Goal: Task Accomplishment & Management: Use online tool/utility

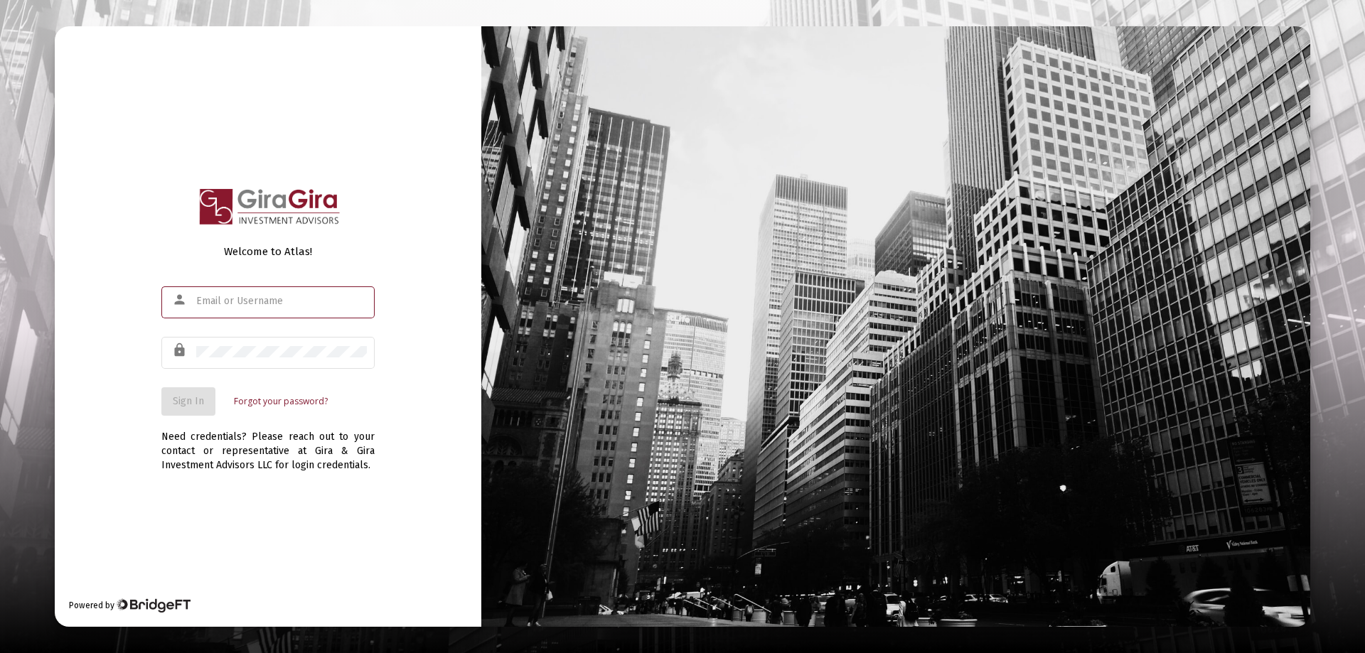
click at [210, 304] on input "text" at bounding box center [281, 301] width 171 height 11
type input "[PERSON_NAME][EMAIL_ADDRESS][DOMAIN_NAME]"
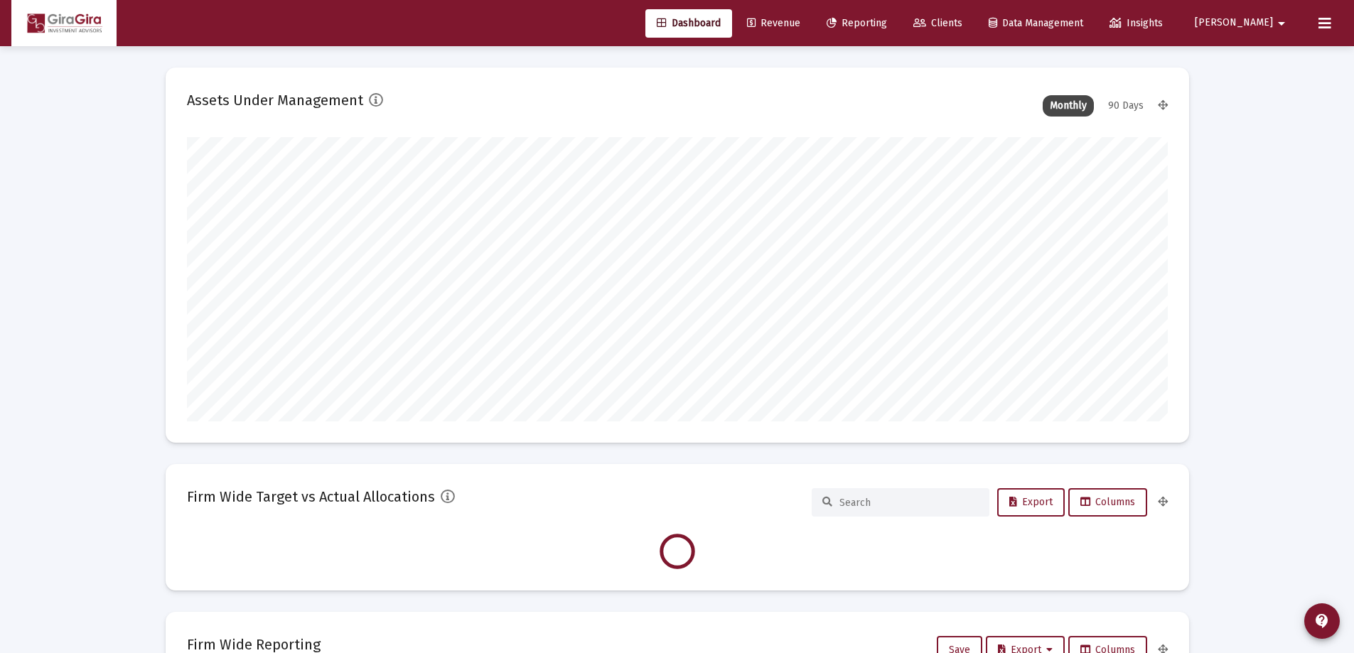
scroll to position [284, 528]
type input "[DATE]"
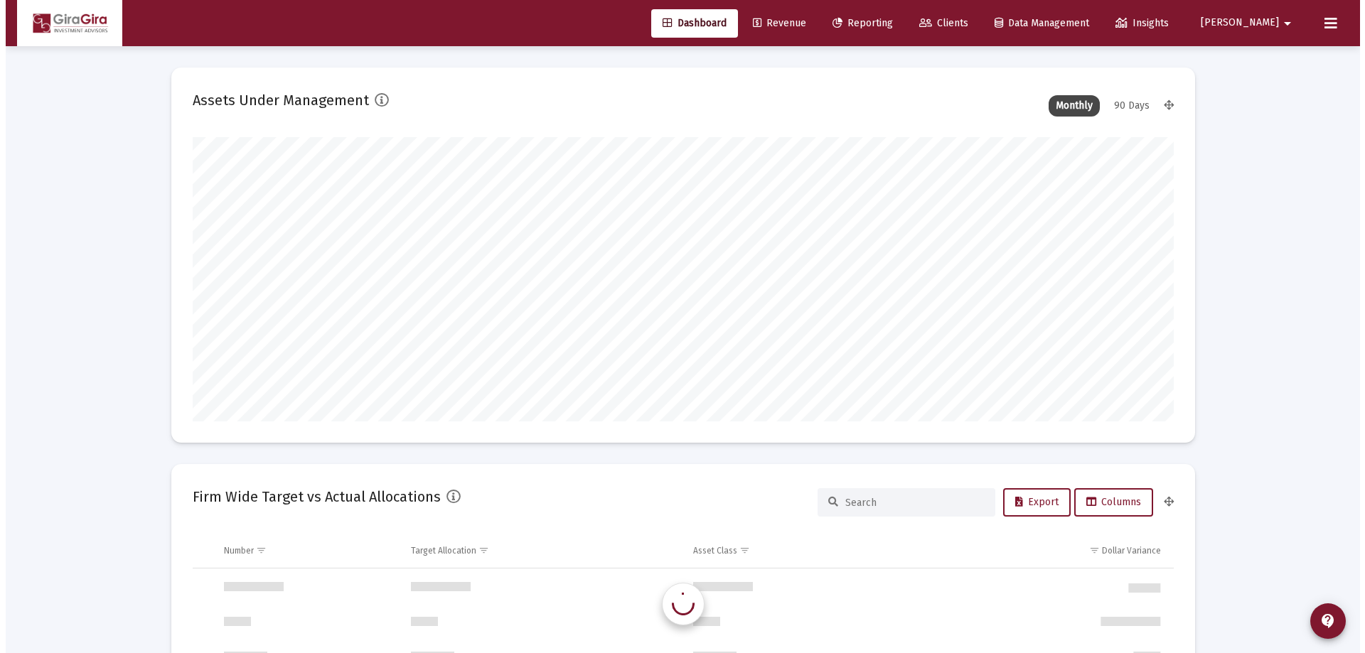
scroll to position [1365, 0]
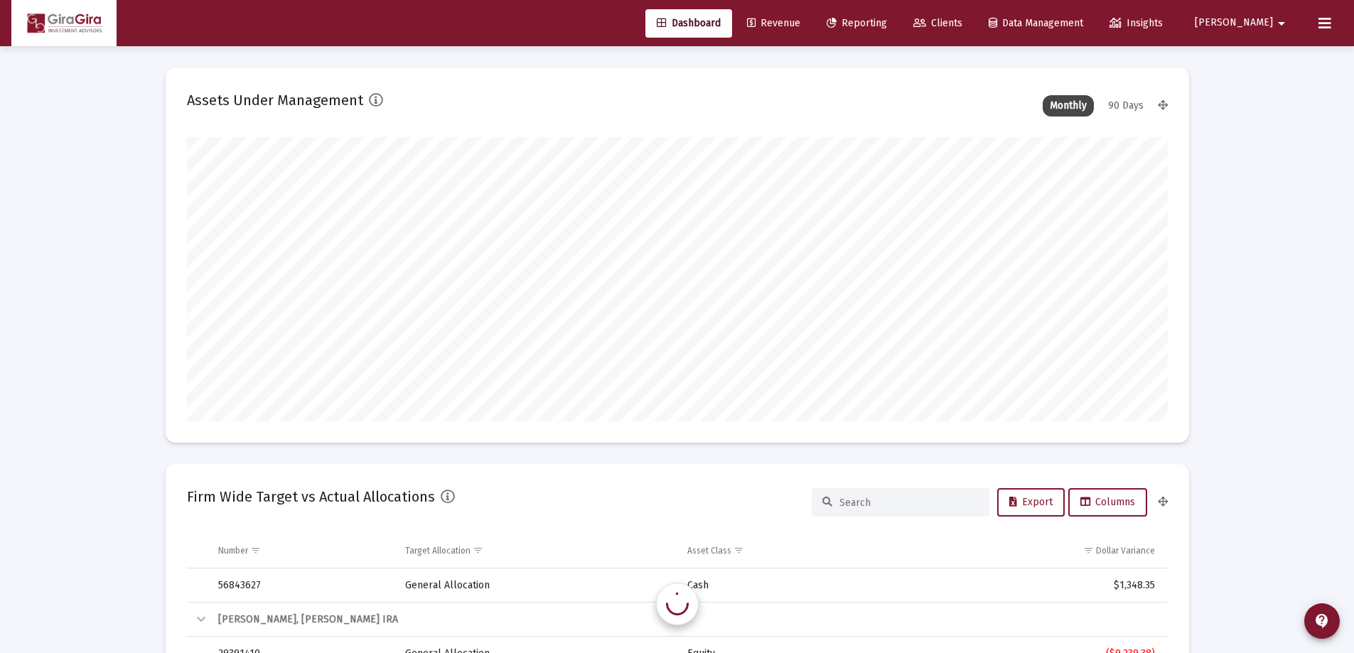
click at [887, 23] on span "Reporting" at bounding box center [857, 23] width 60 height 12
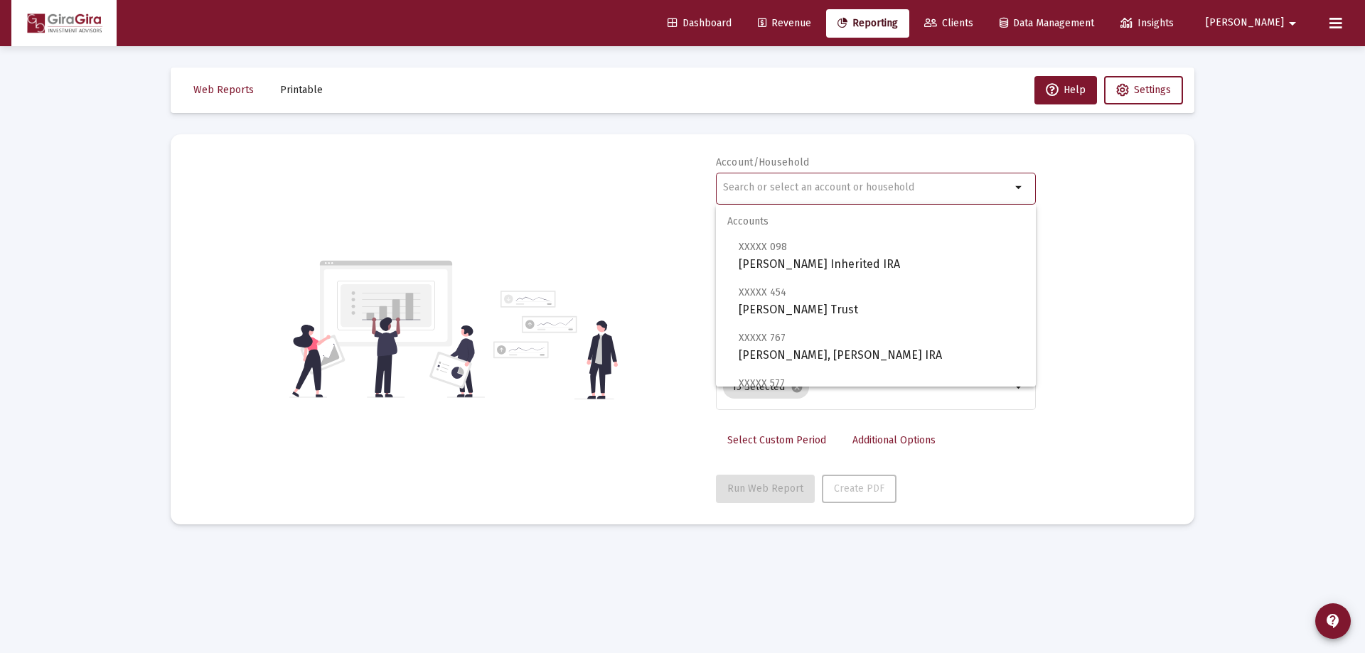
click at [738, 188] on input "text" at bounding box center [867, 187] width 288 height 11
click at [738, 185] on input "text" at bounding box center [867, 187] width 288 height 11
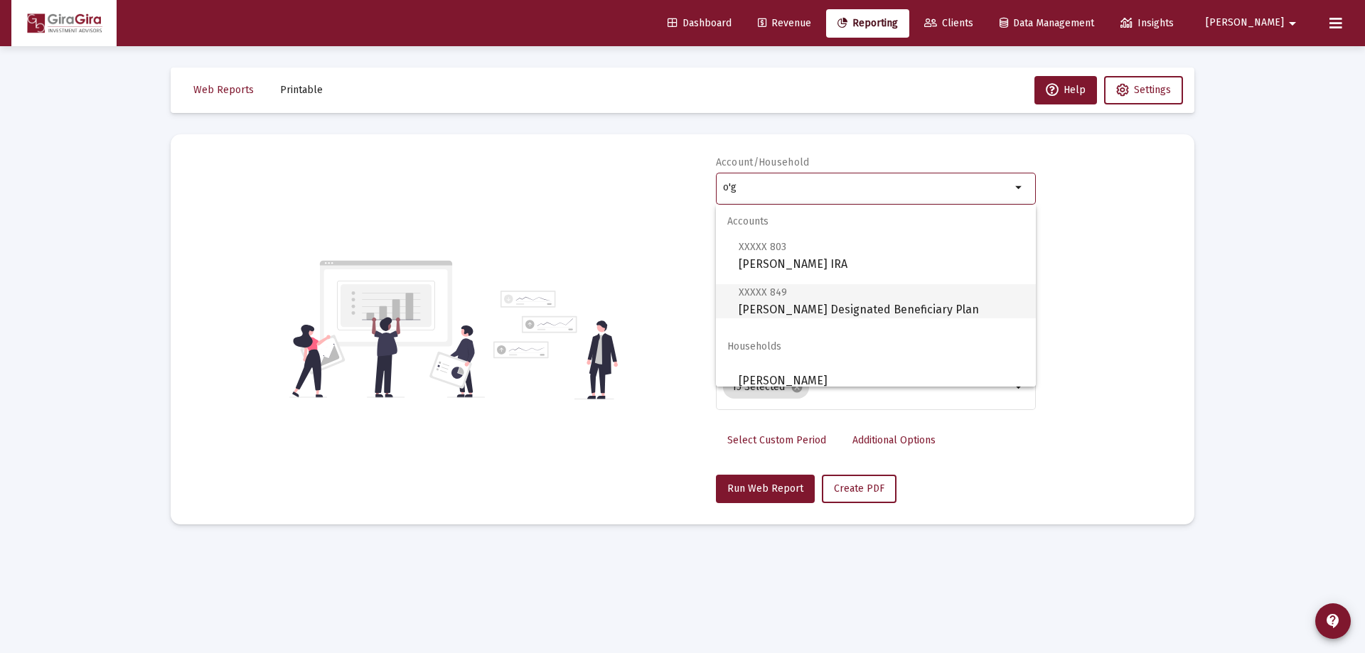
click at [815, 301] on span "XXXXX 849 [PERSON_NAME] Designated Beneficiary Plan" at bounding box center [881, 301] width 286 height 35
type input "[PERSON_NAME] Designated Beneficiary Plan"
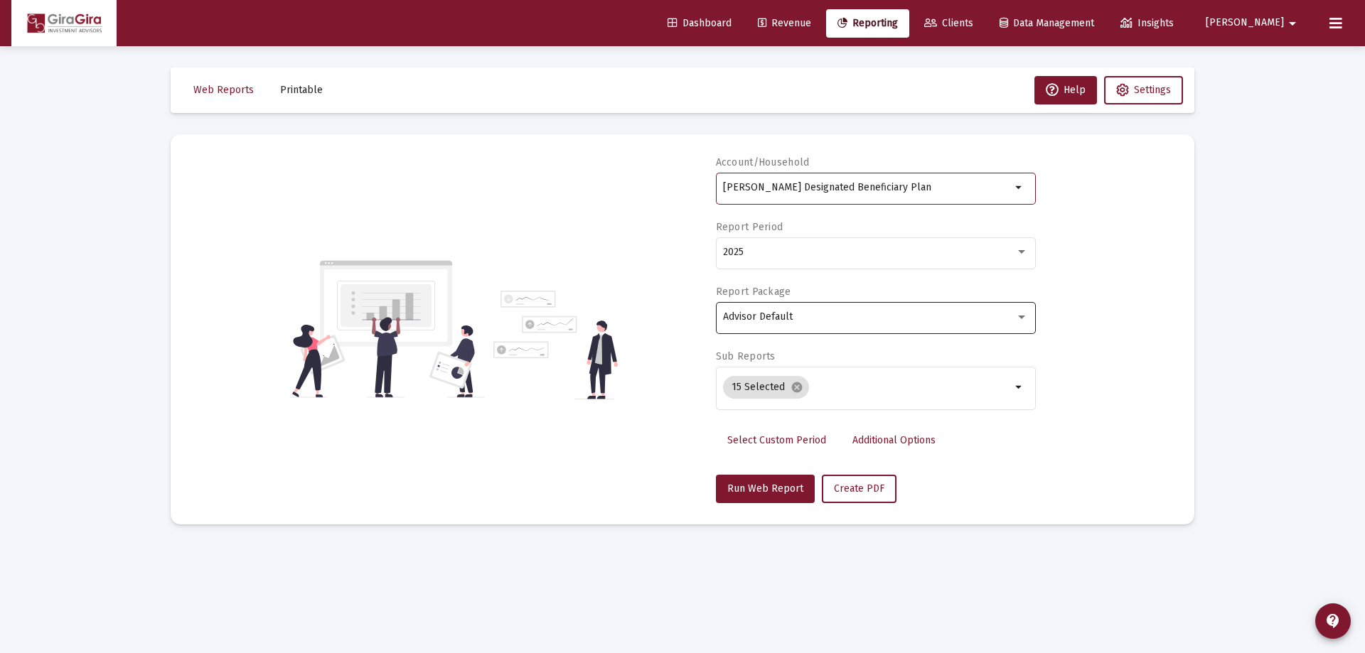
click at [1023, 316] on div at bounding box center [1021, 318] width 7 height 4
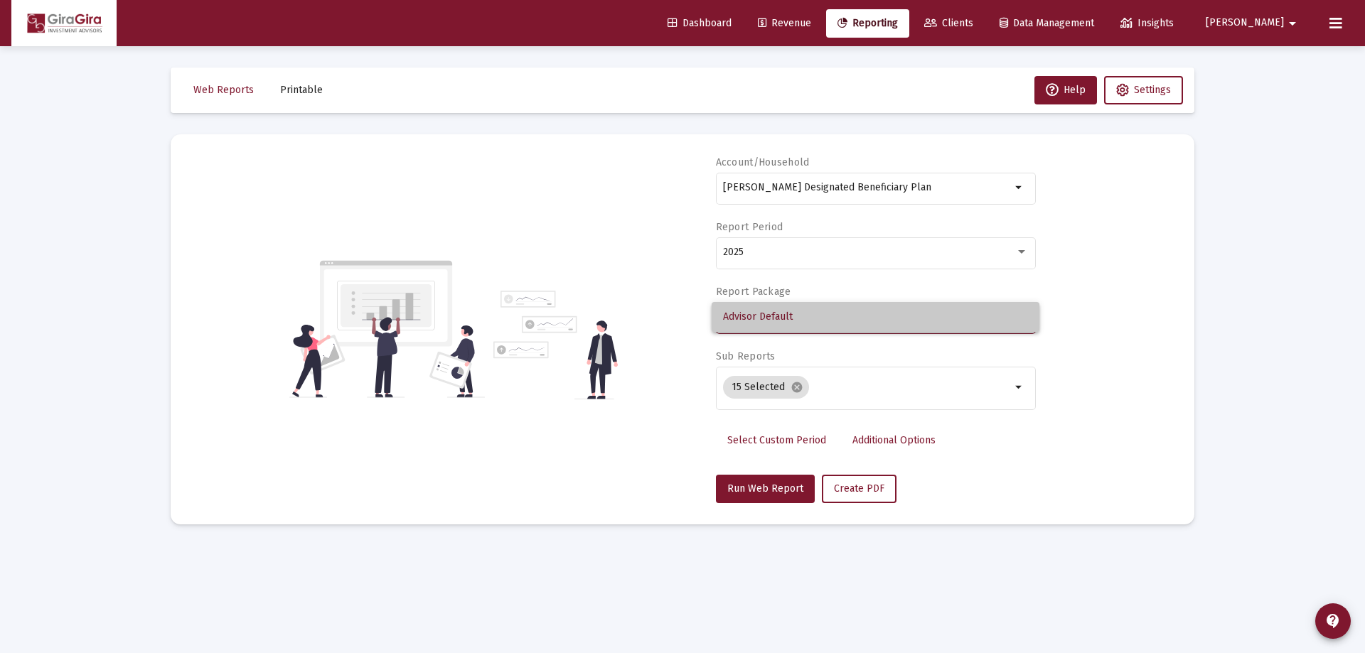
click at [830, 320] on span "Advisor Default" at bounding box center [875, 317] width 305 height 30
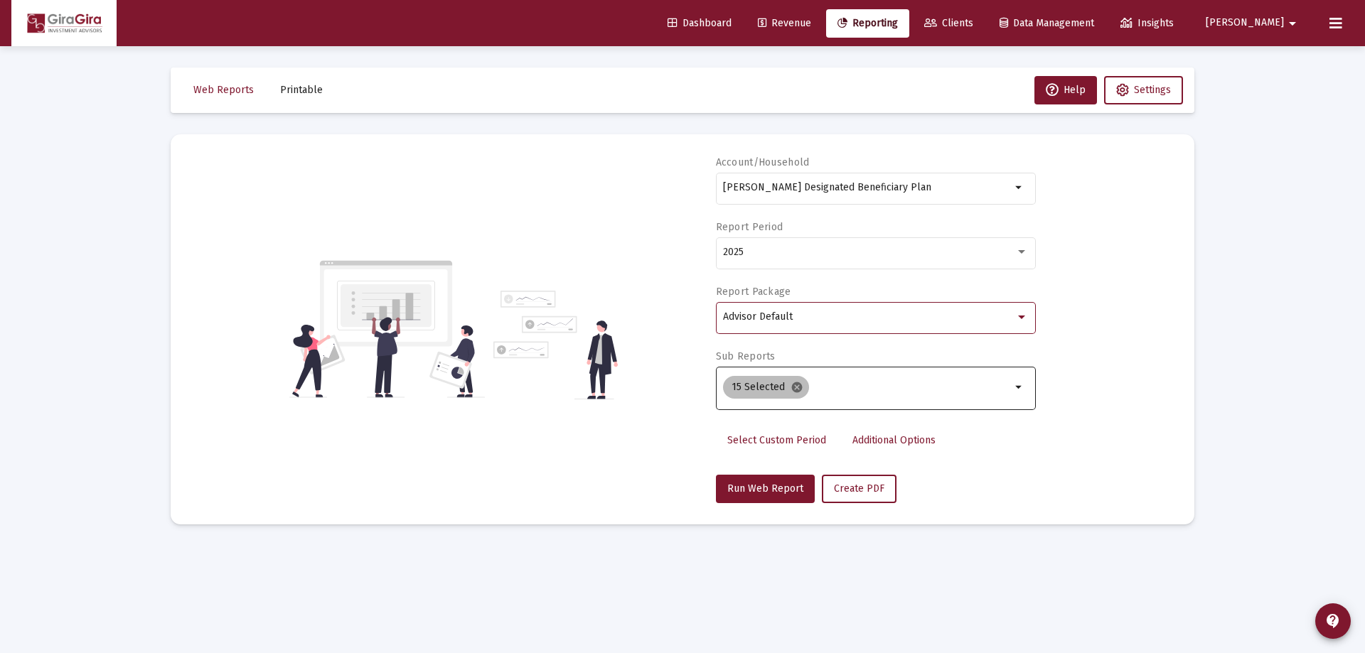
click at [793, 386] on mat-icon "cancel" at bounding box center [796, 387] width 13 height 13
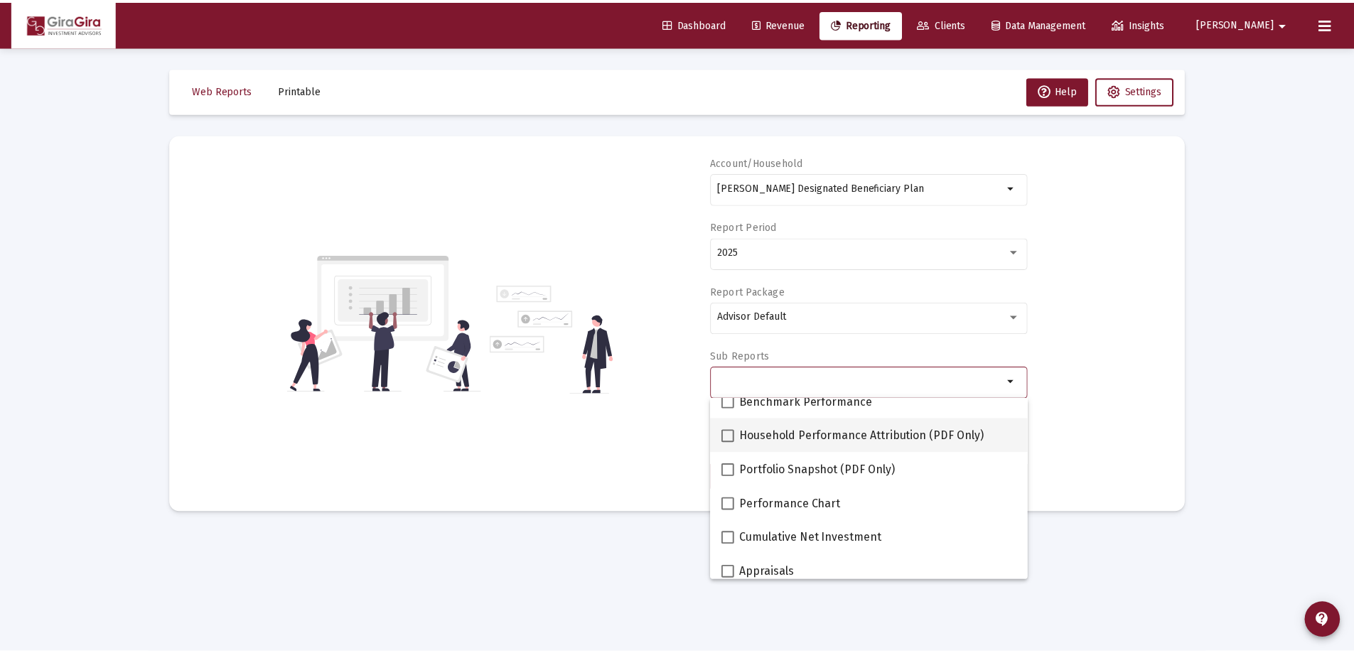
scroll to position [142, 0]
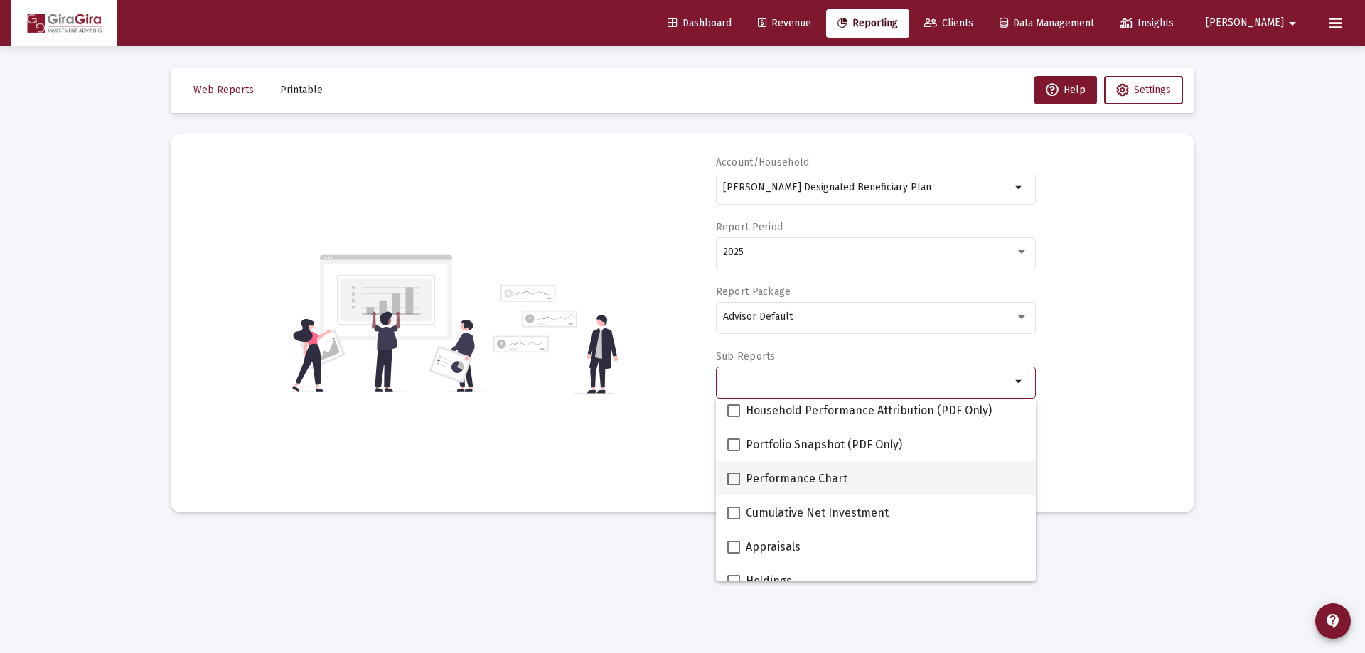
click at [734, 476] on span at bounding box center [733, 479] width 13 height 13
click at [734, 485] on input "Performance Chart" at bounding box center [733, 485] width 1 height 1
checkbox input "true"
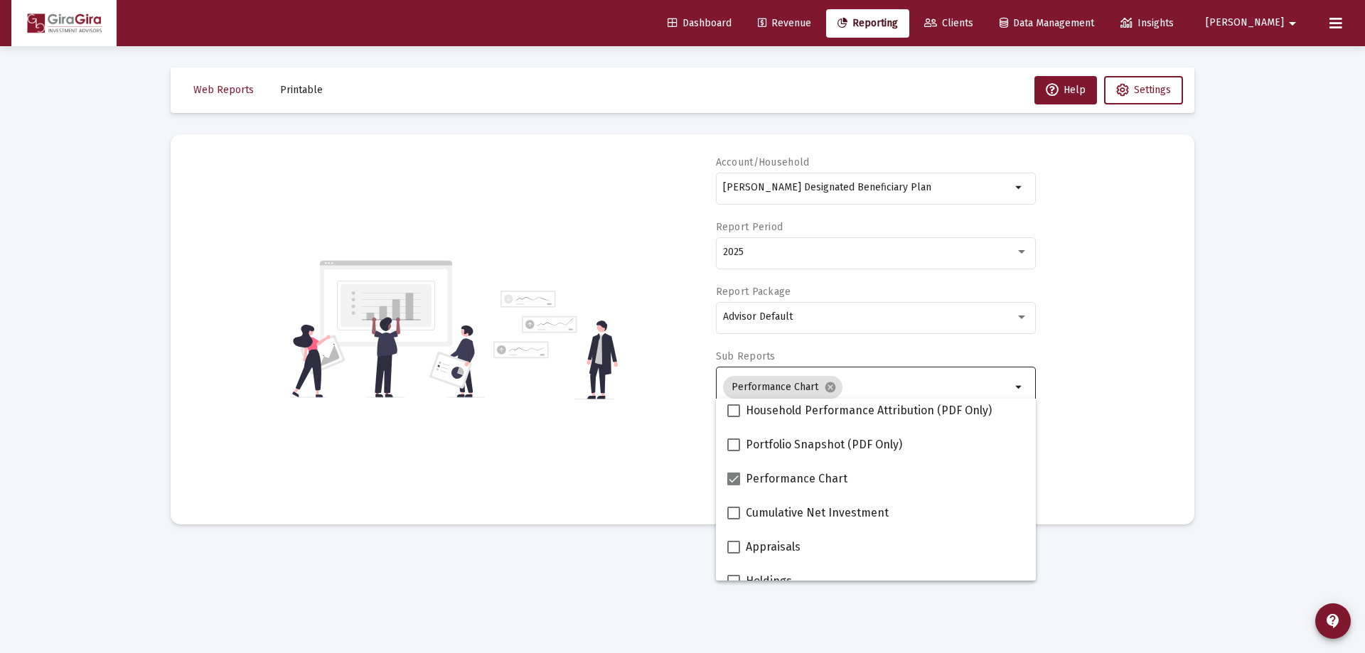
click at [1114, 402] on div "Account/Household [PERSON_NAME] Designated Beneficiary Plan arrow_drop_down Rep…" at bounding box center [682, 330] width 981 height 348
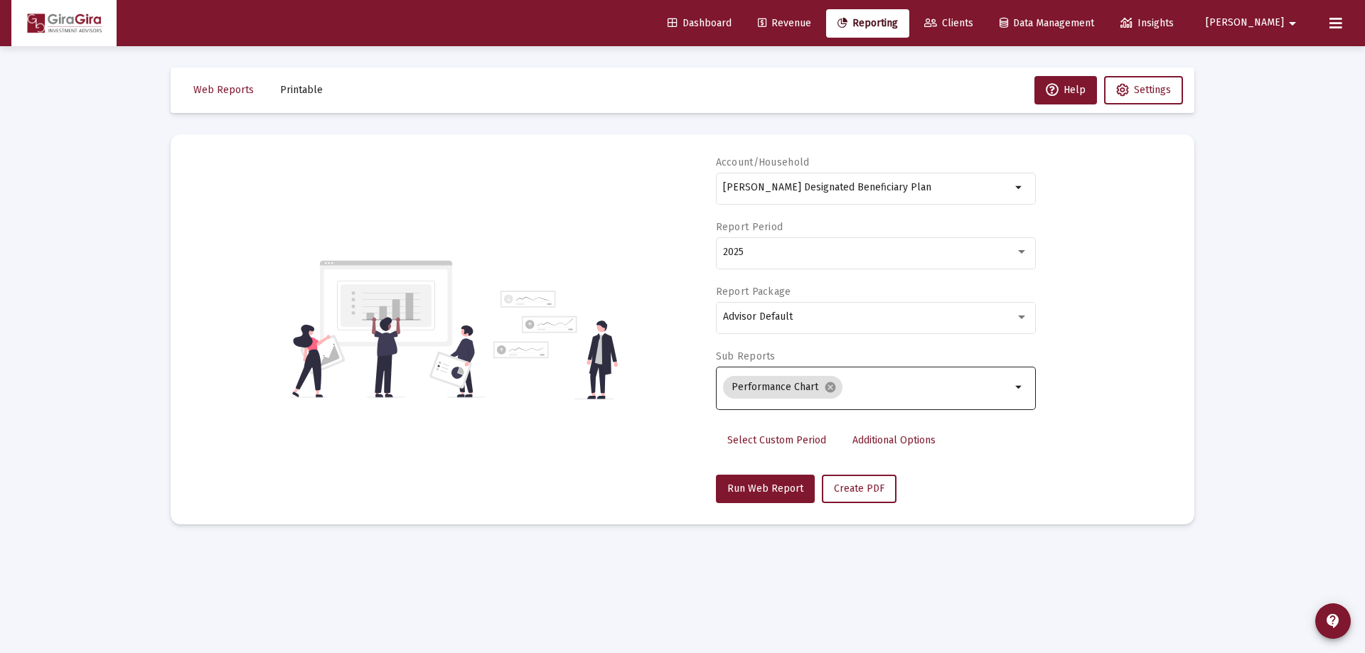
click at [871, 442] on span "Additional Options" at bounding box center [893, 440] width 83 height 12
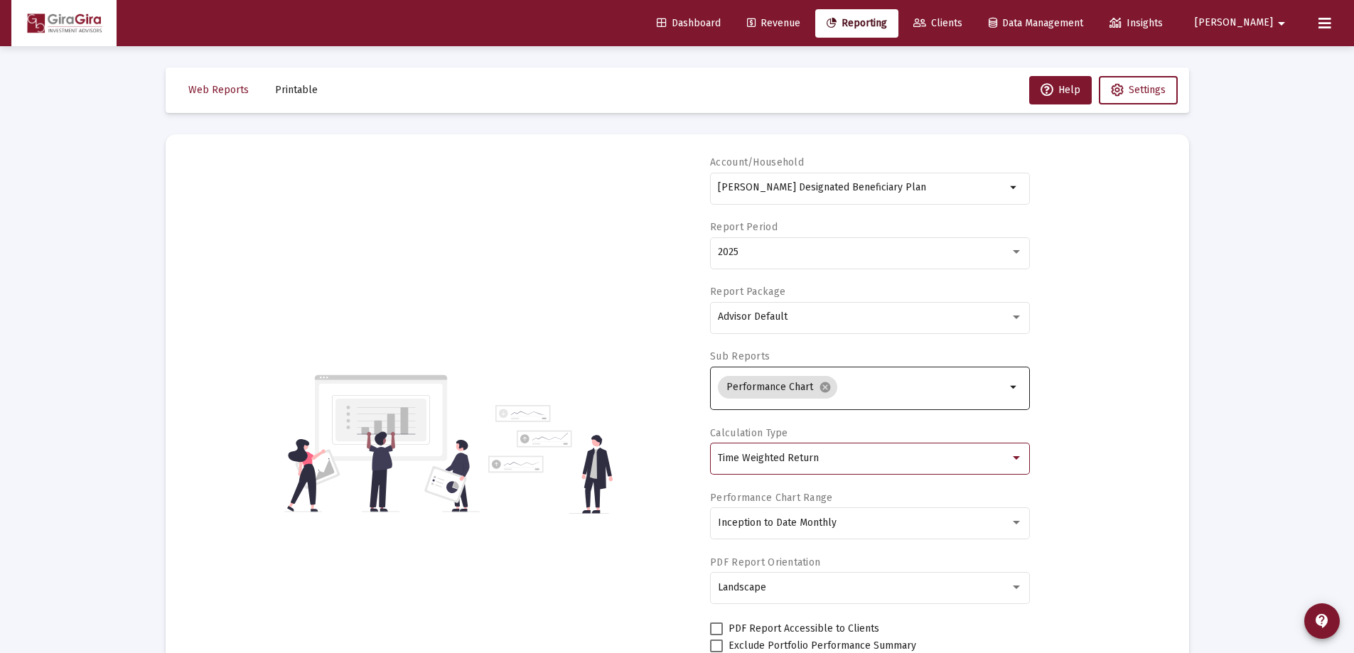
click at [819, 455] on div "Time Weighted Return" at bounding box center [864, 458] width 292 height 11
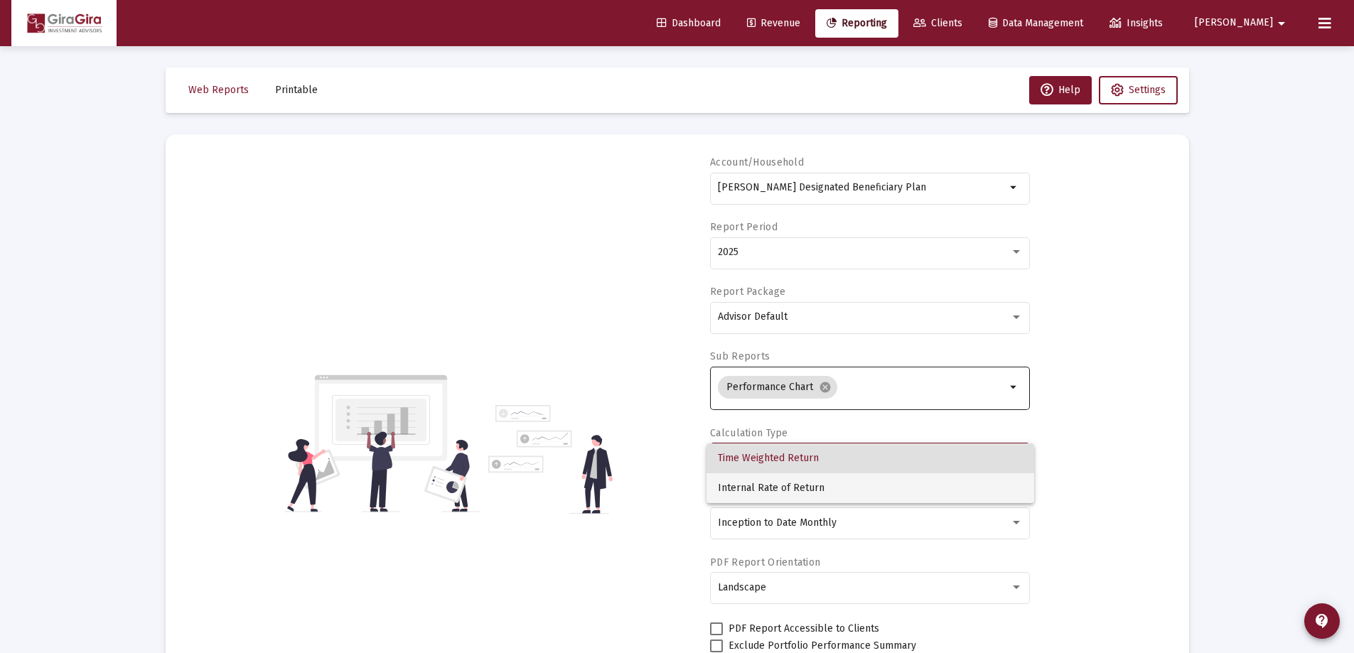
click at [815, 481] on span "Internal Rate of Return" at bounding box center [870, 488] width 305 height 30
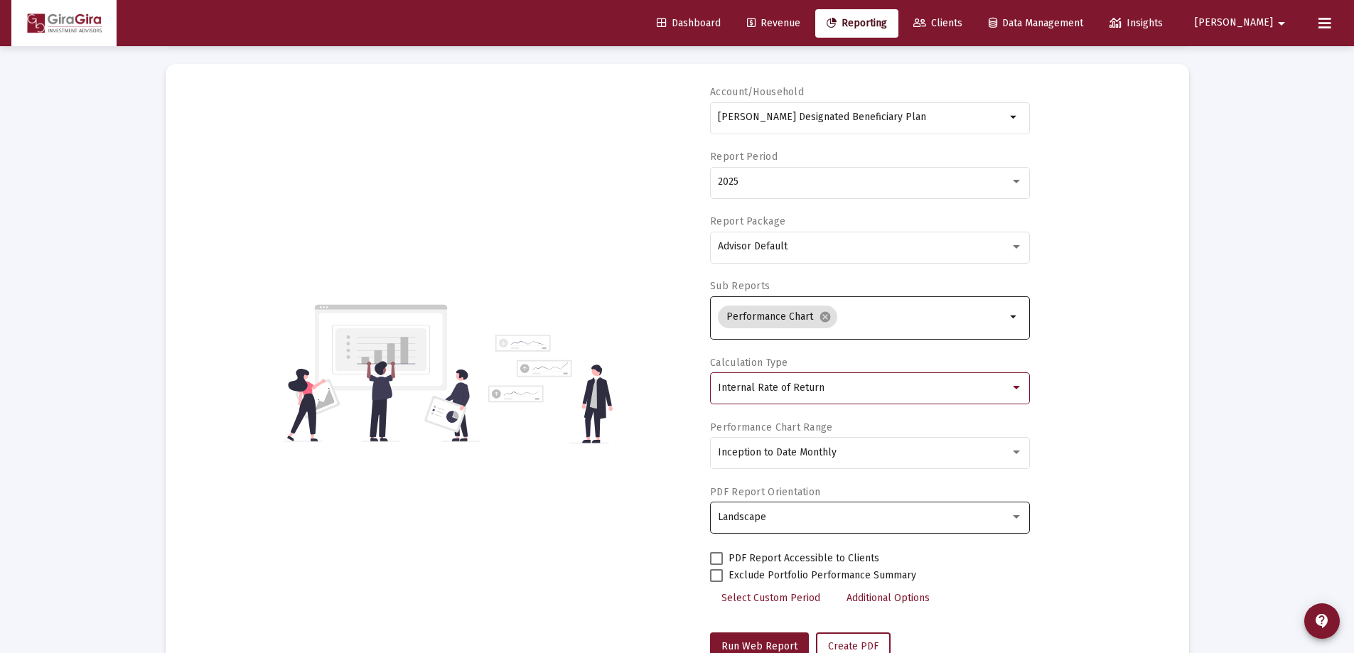
scroll to position [121, 0]
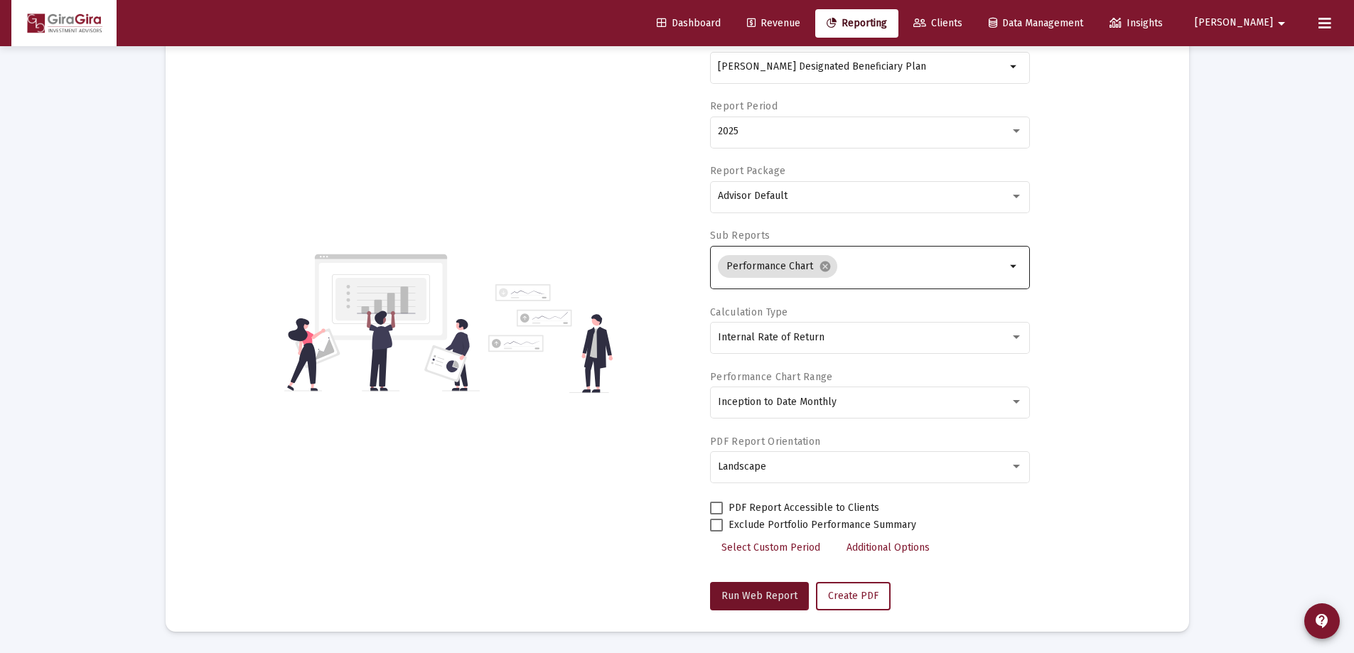
drag, startPoint x: 753, startPoint y: 593, endPoint x: 899, endPoint y: 497, distance: 174.5
click at [755, 592] on span "Run Web Report" at bounding box center [759, 596] width 76 height 12
select select "View all"
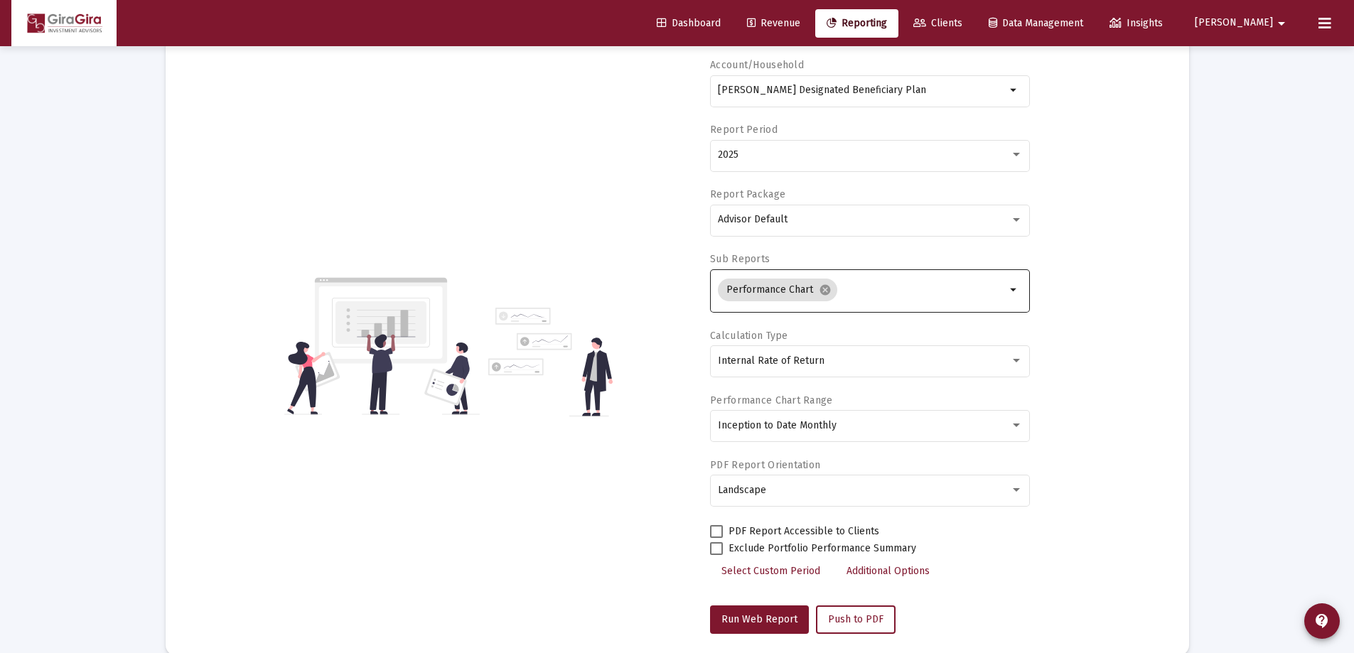
scroll to position [0, 0]
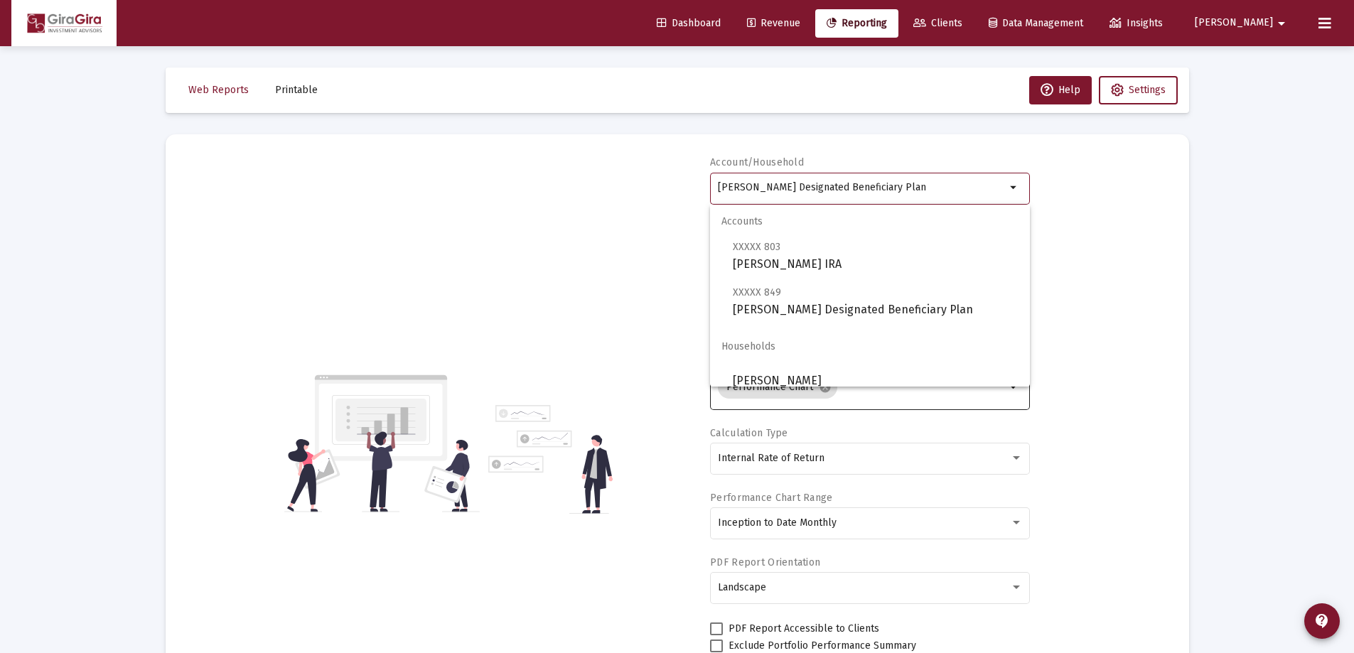
drag, startPoint x: 719, startPoint y: 183, endPoint x: 1535, endPoint y: 188, distance: 816.7
click at [1354, 188] on html "Dashboard Revenue Reporting Clients Data Management Insights [PERSON_NAME] Inte…" at bounding box center [677, 326] width 1354 height 653
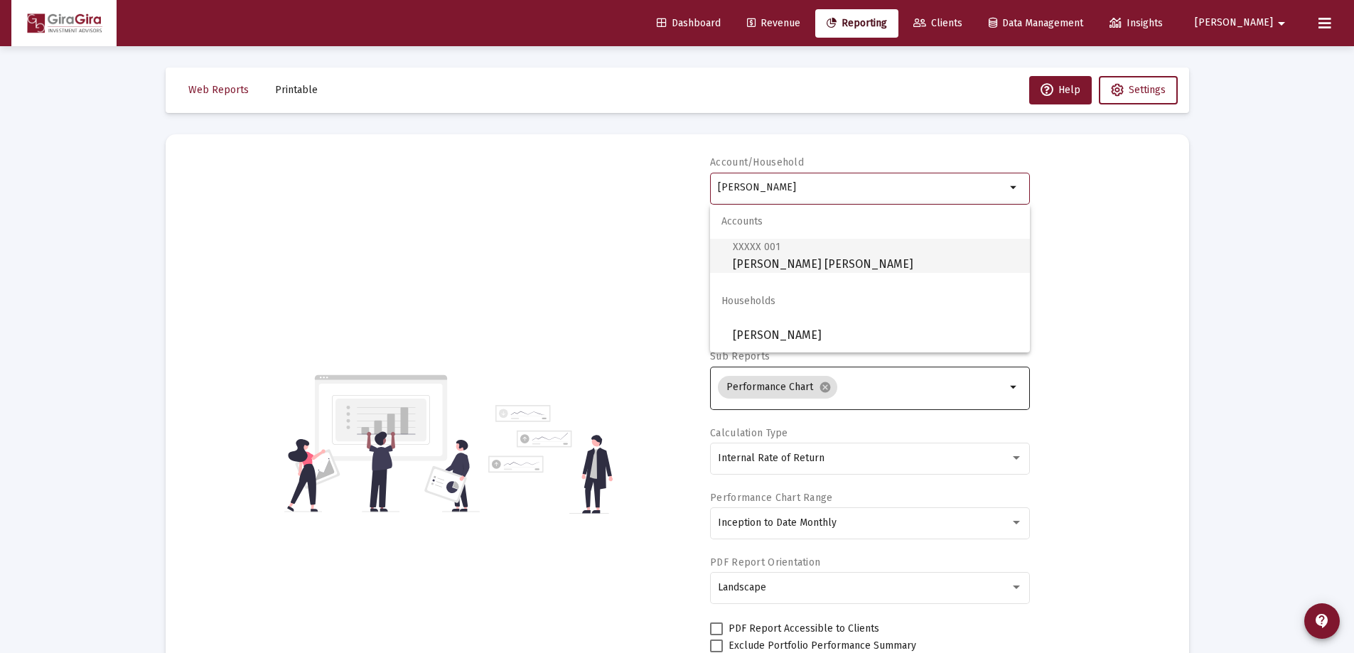
click at [779, 253] on span "XXXXX 001 [PERSON_NAME] [PERSON_NAME]" at bounding box center [876, 255] width 286 height 35
type input "[PERSON_NAME] [PERSON_NAME]"
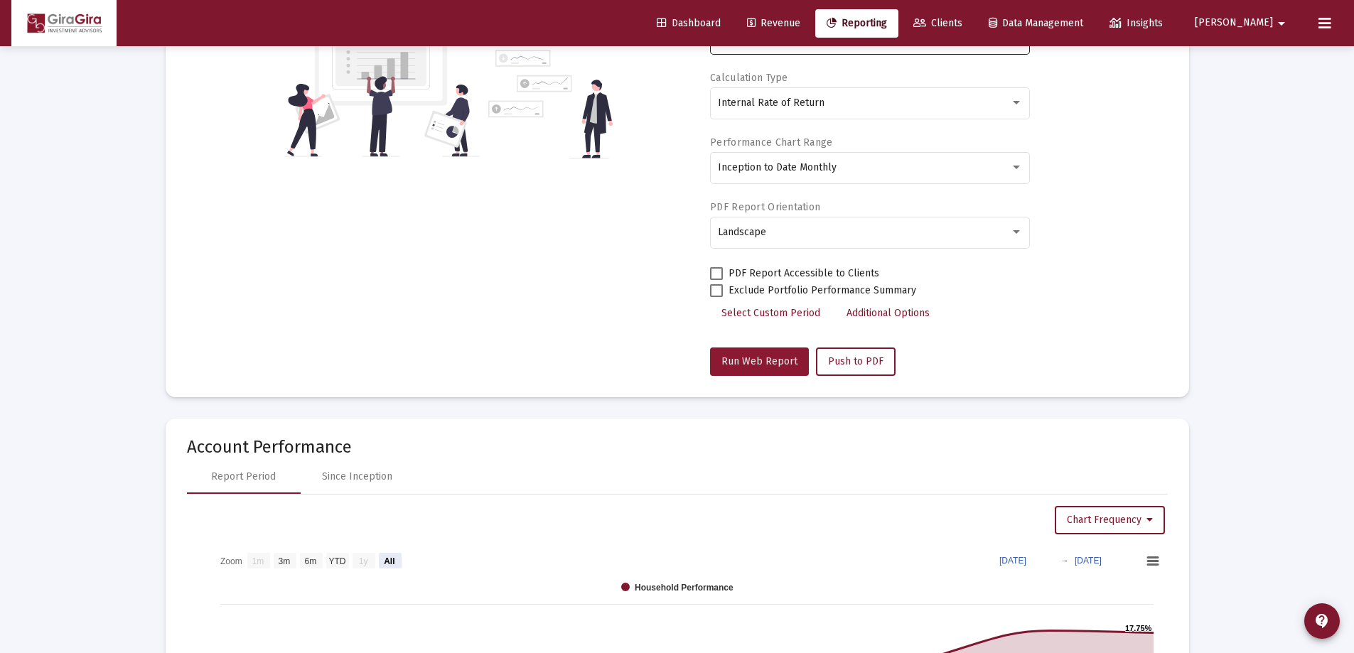
click at [763, 363] on span "Run Web Report" at bounding box center [759, 361] width 76 height 12
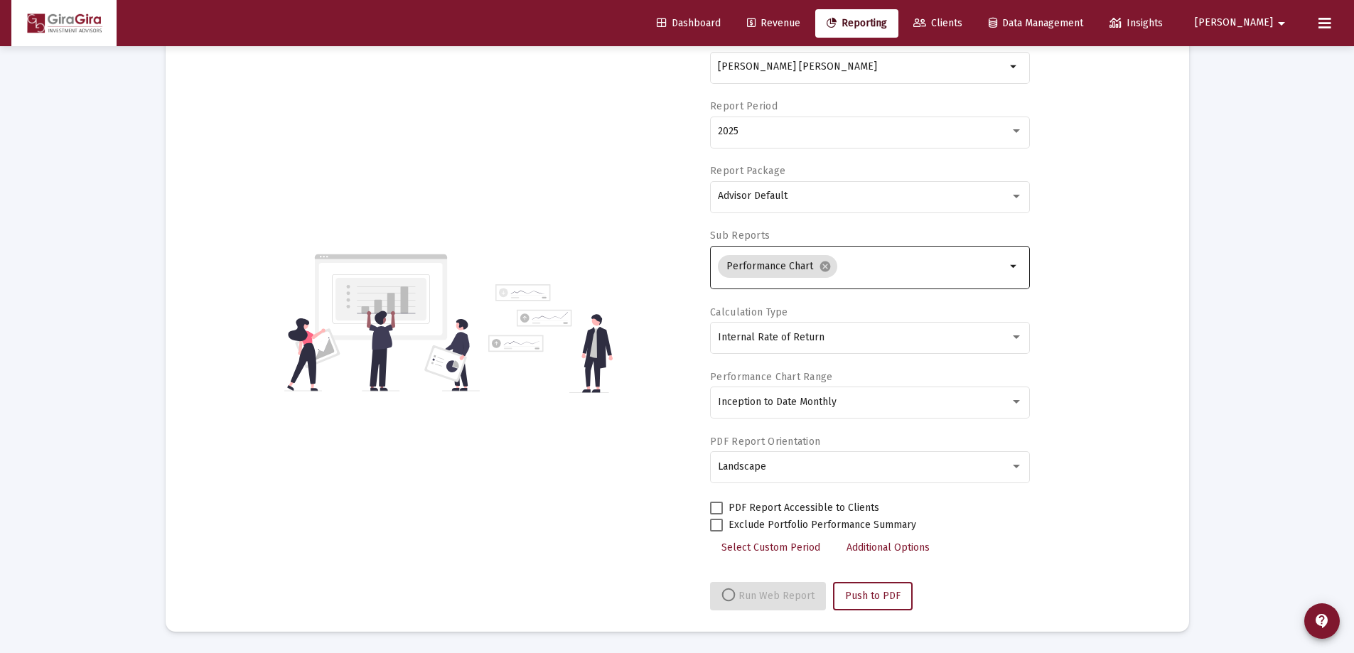
select select "View all"
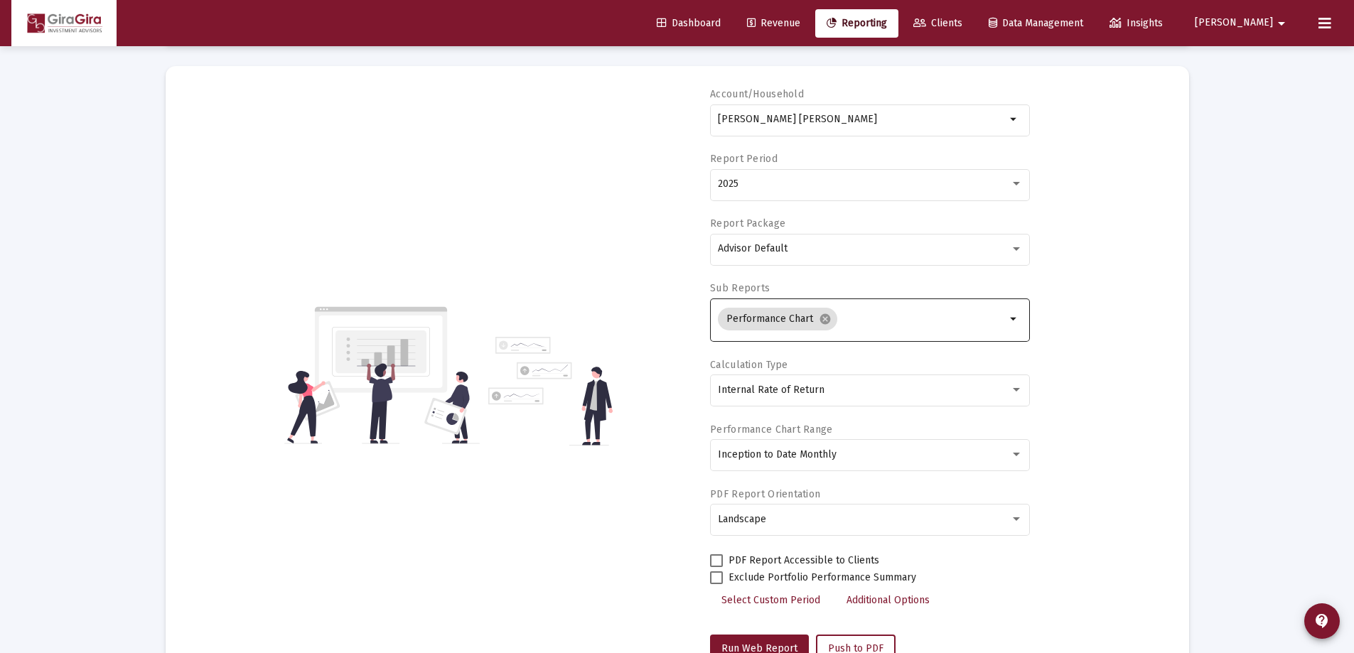
scroll to position [0, 0]
